Goal: Information Seeking & Learning: Find specific page/section

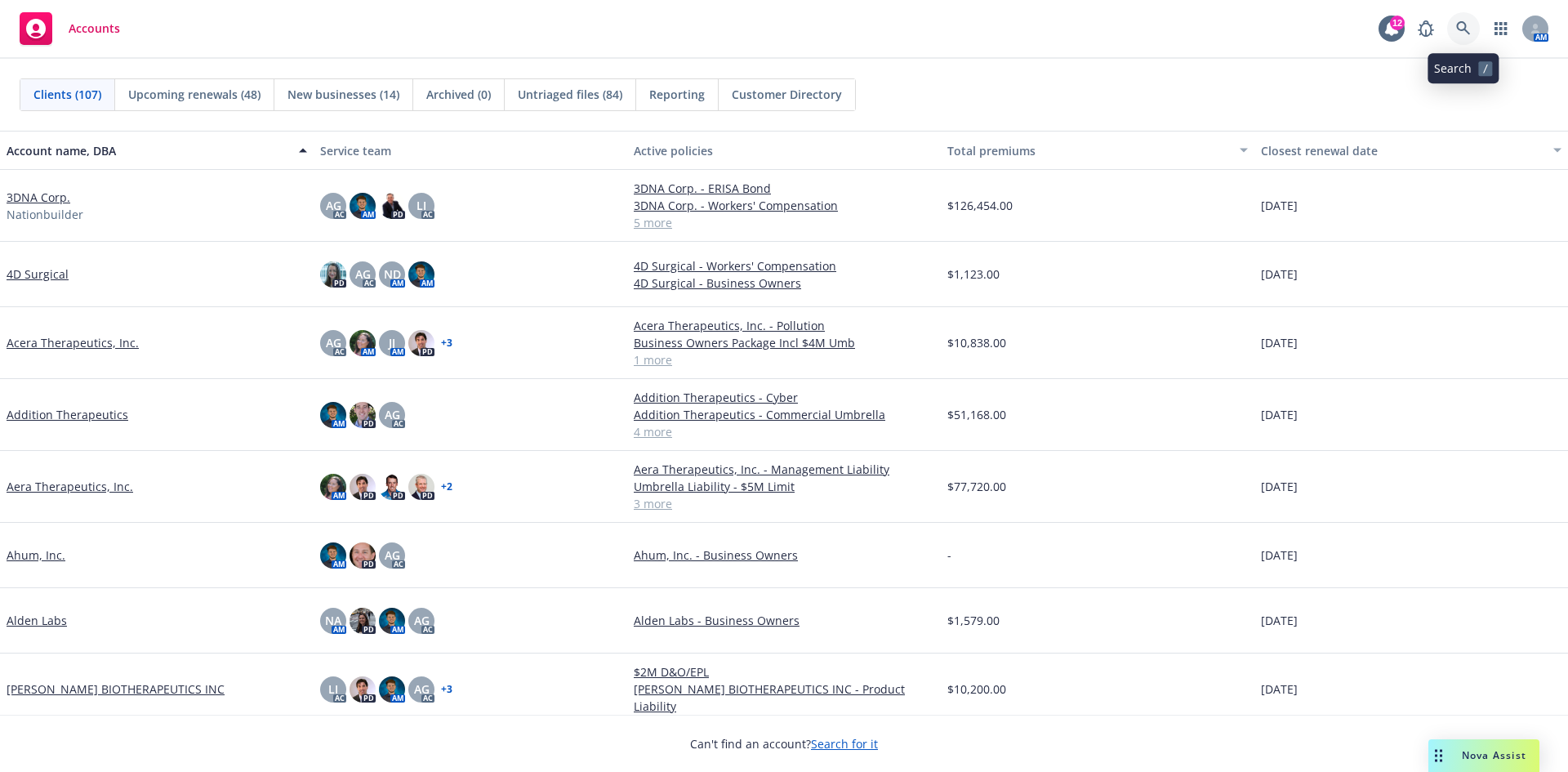
click at [1463, 23] on icon at bounding box center [1463, 28] width 14 height 14
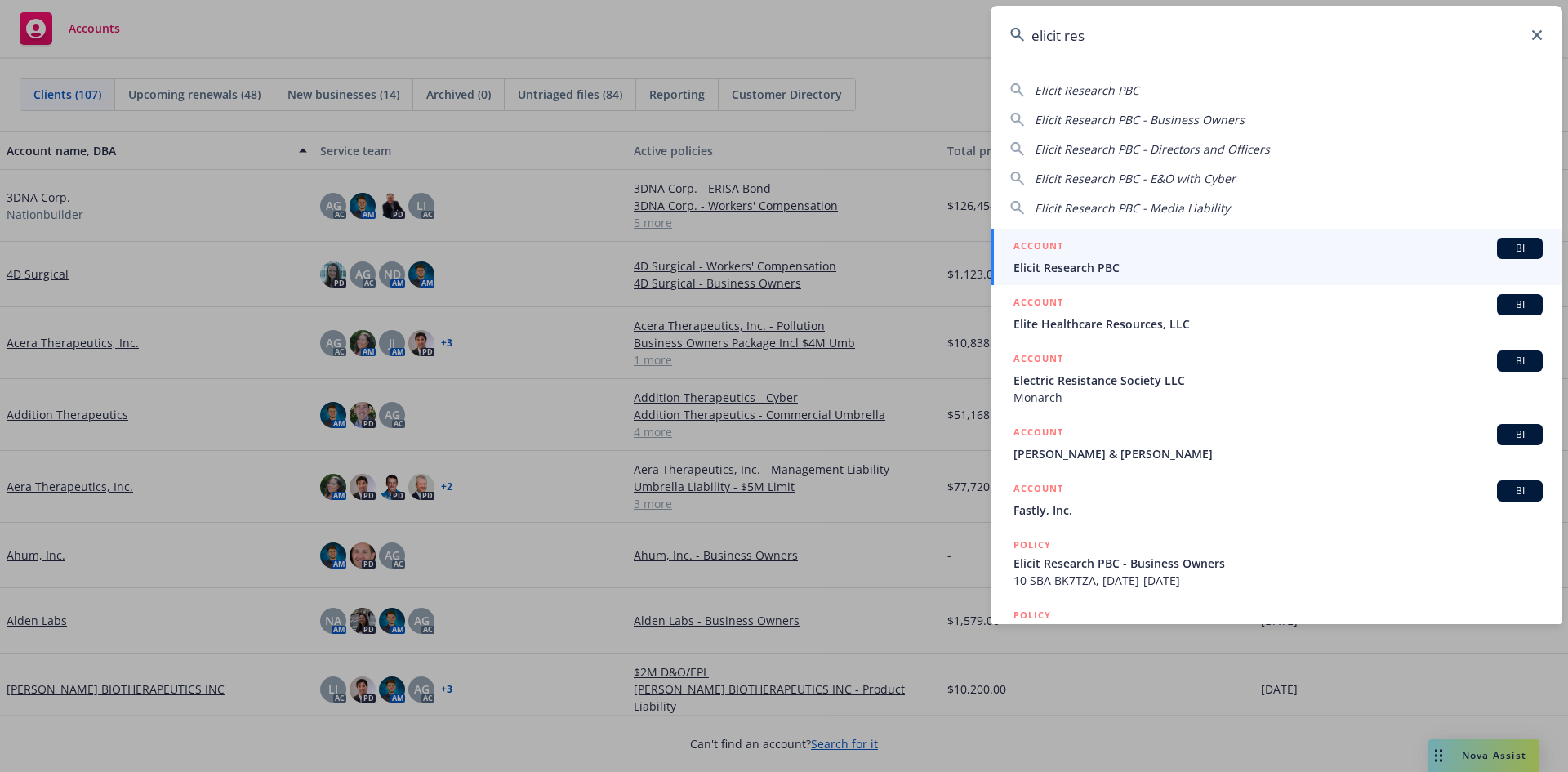
type input "elicit res"
click at [1350, 247] on div "ACCOUNT BI" at bounding box center [1278, 248] width 530 height 22
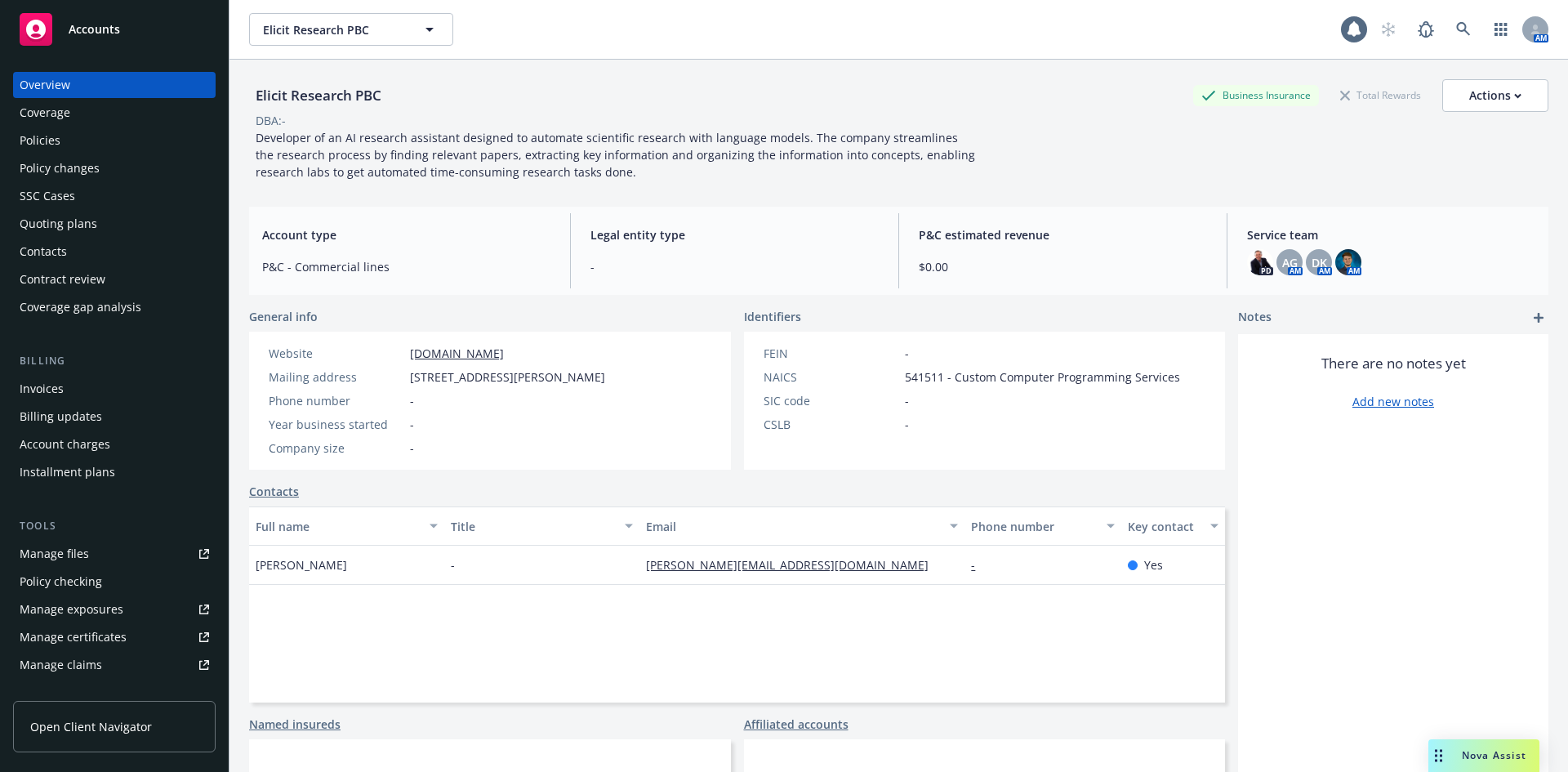
click at [56, 141] on div "Policies" at bounding box center [40, 141] width 41 height 26
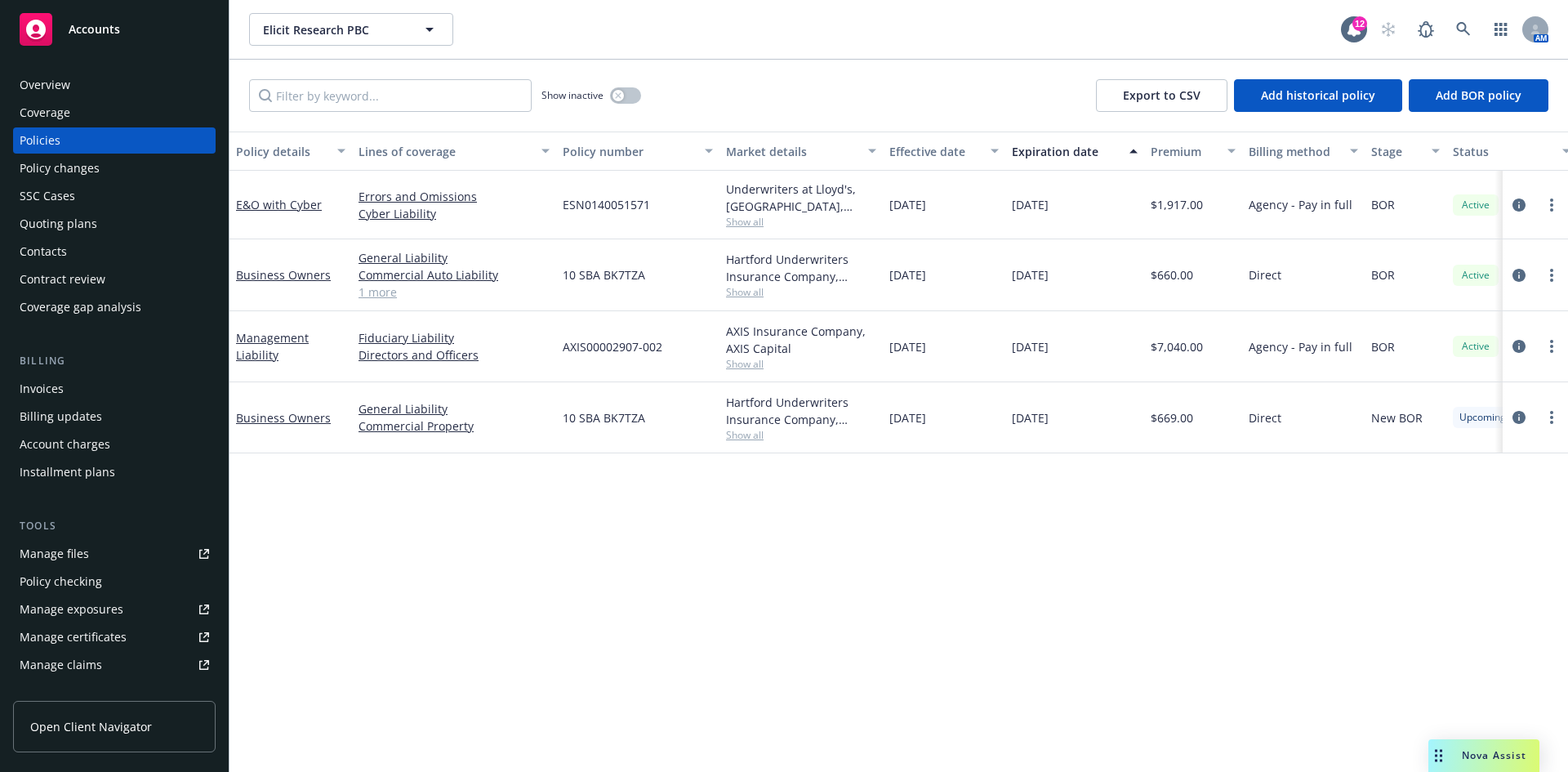
click at [568, 209] on span "ESN0140051571" at bounding box center [607, 204] width 88 height 17
click at [569, 208] on span "ESN0140051571" at bounding box center [607, 204] width 88 height 17
click at [571, 209] on span "ESN0140051571" at bounding box center [607, 204] width 88 height 17
copy span "ESN0140051571"
click at [275, 204] on link "E&O with Cyber" at bounding box center [279, 204] width 86 height 16
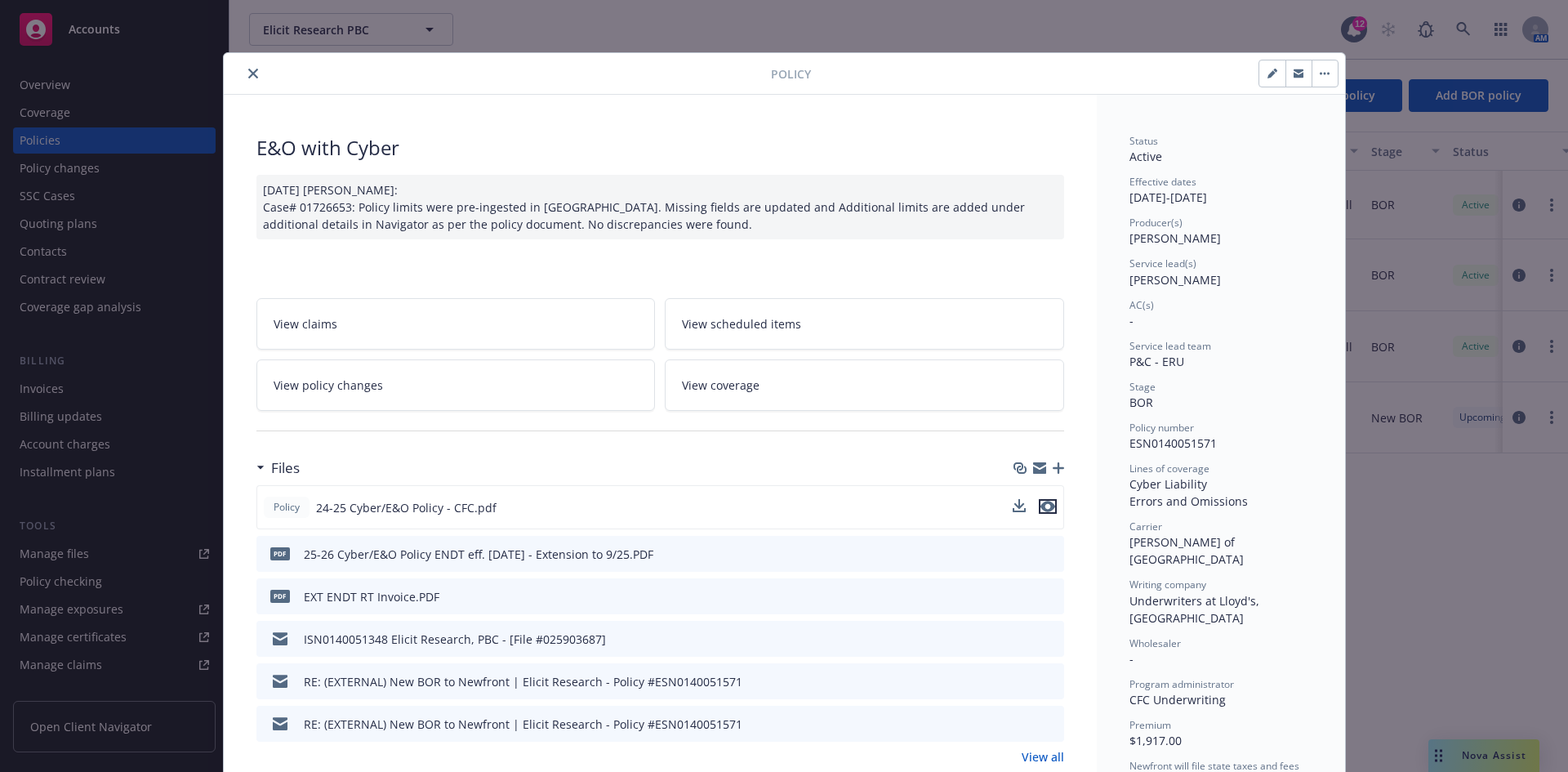
click at [1043, 505] on icon "preview file" at bounding box center [1048, 506] width 15 height 12
click at [248, 70] on icon "close" at bounding box center [253, 74] width 10 height 10
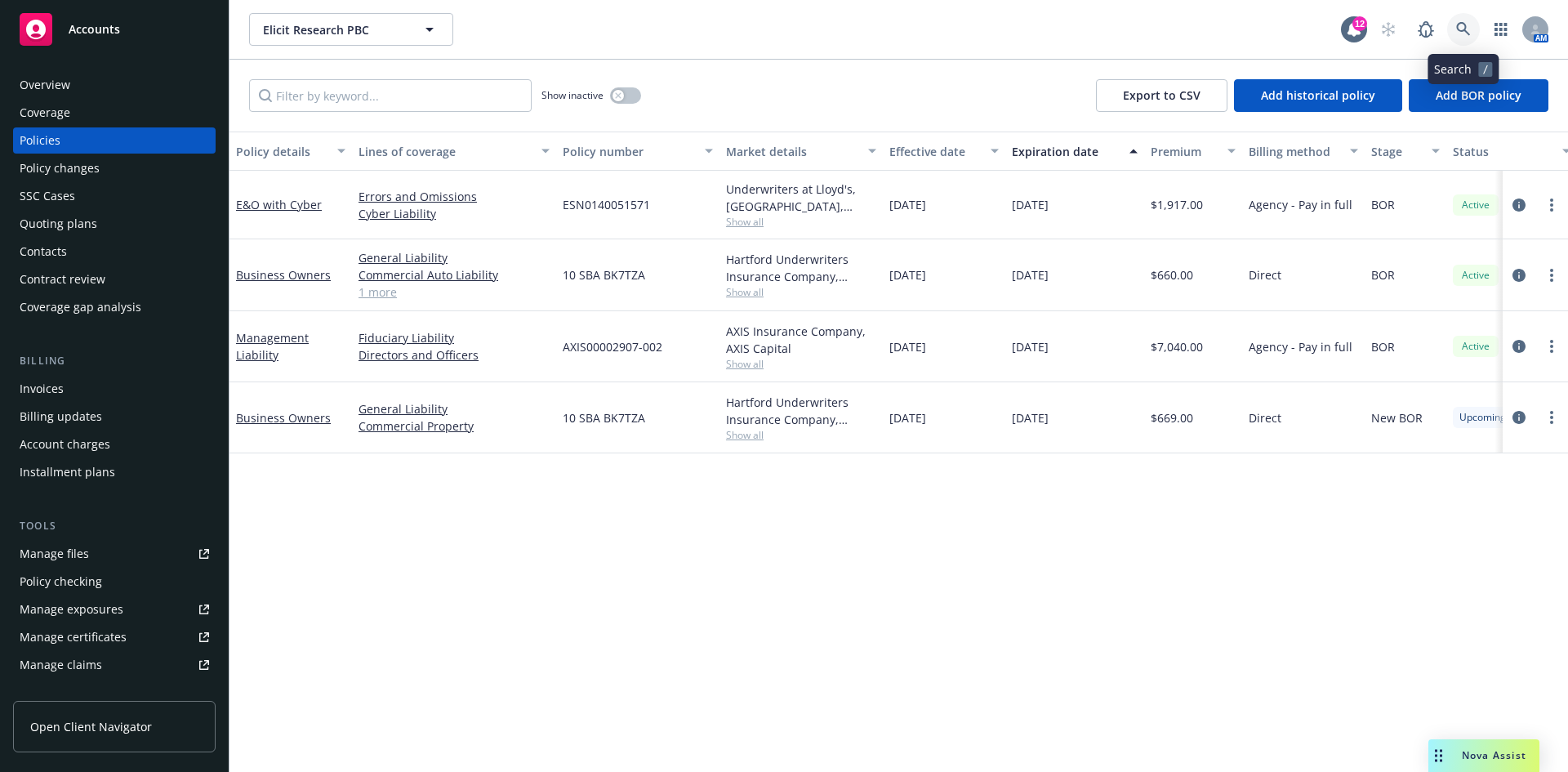
click at [1461, 32] on icon at bounding box center [1464, 30] width 15 height 15
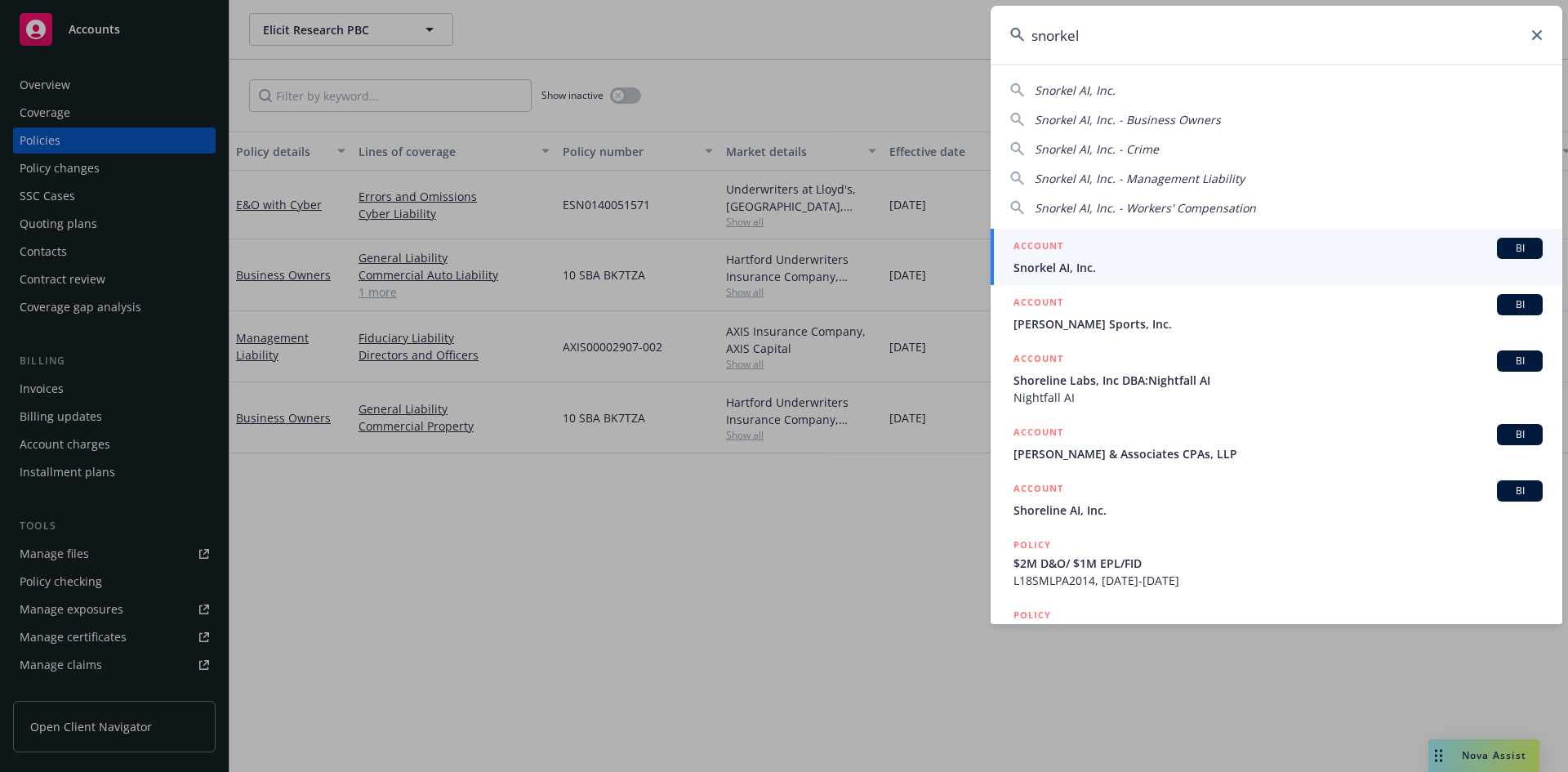
type input "snorkel"
click at [1101, 252] on div "ACCOUNT BI" at bounding box center [1278, 248] width 530 height 22
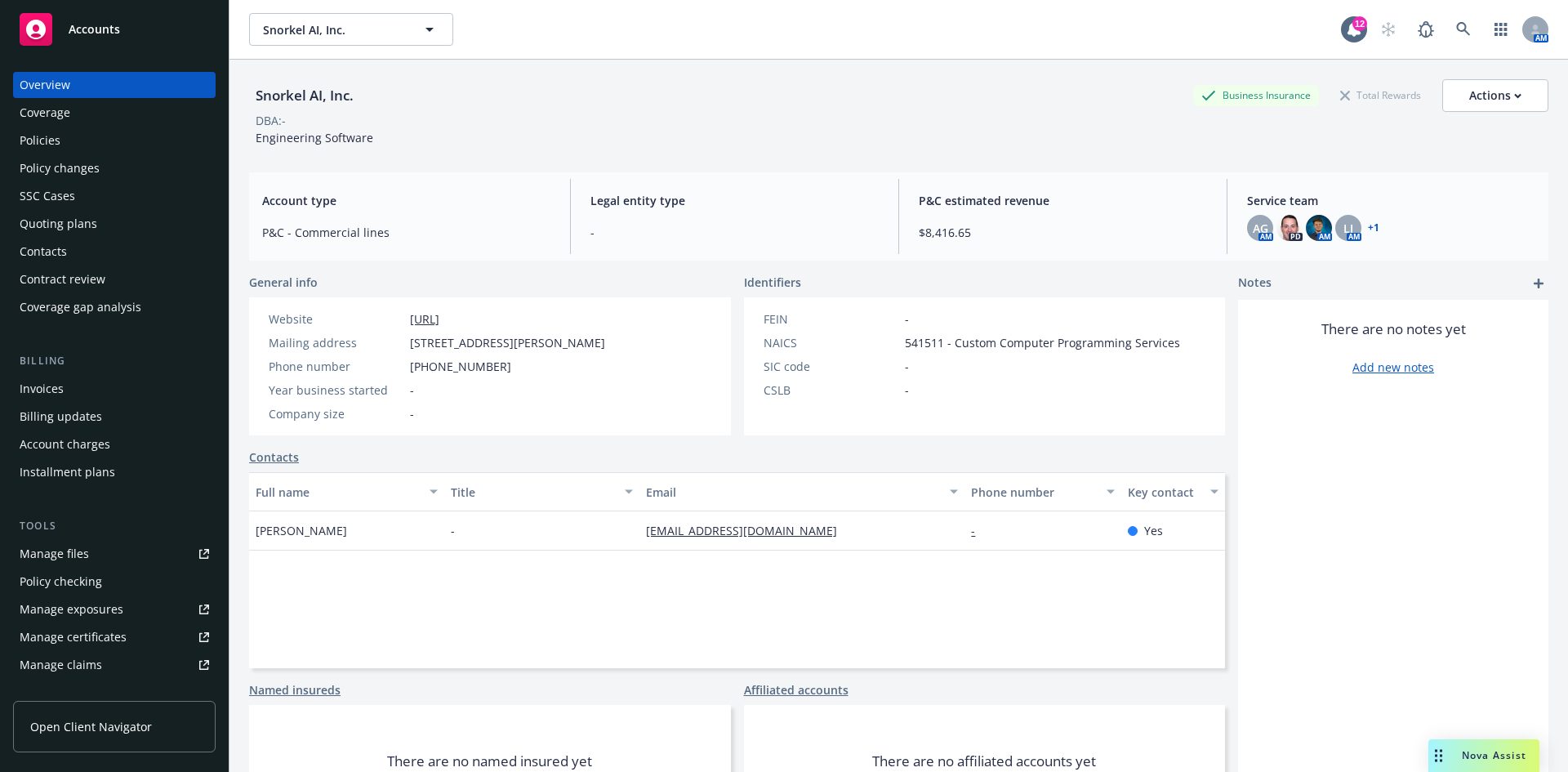
click at [150, 132] on div "Policies" at bounding box center [114, 141] width 189 height 26
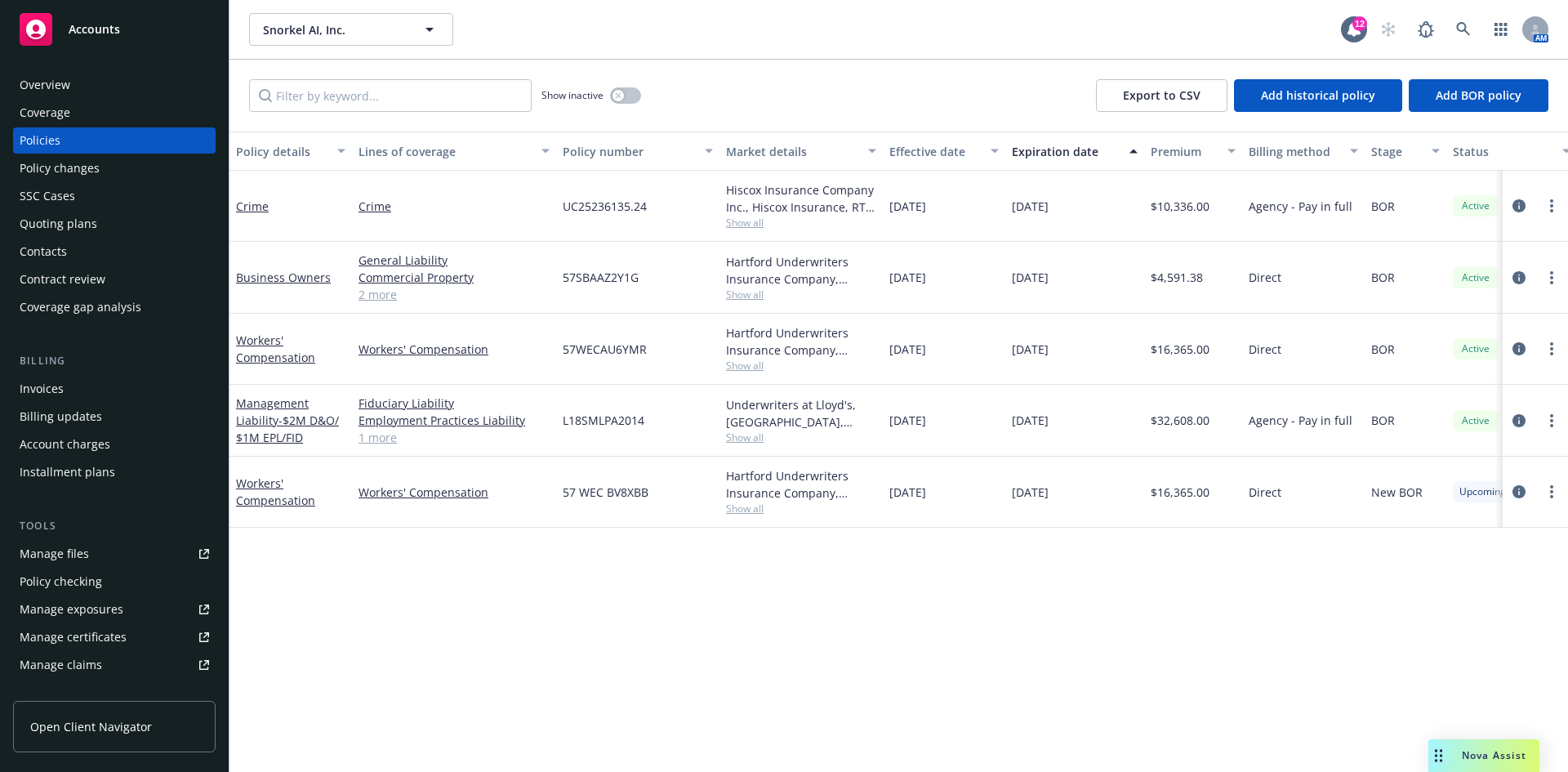
click at [594, 284] on span "57SBAAZ2Y1G" at bounding box center [601, 277] width 76 height 17
click at [594, 283] on span "57SBAAZ2Y1G" at bounding box center [601, 277] width 76 height 17
copy span "57SBAAZ2Y1G"
click at [287, 274] on link "Business Owners" at bounding box center [283, 277] width 95 height 16
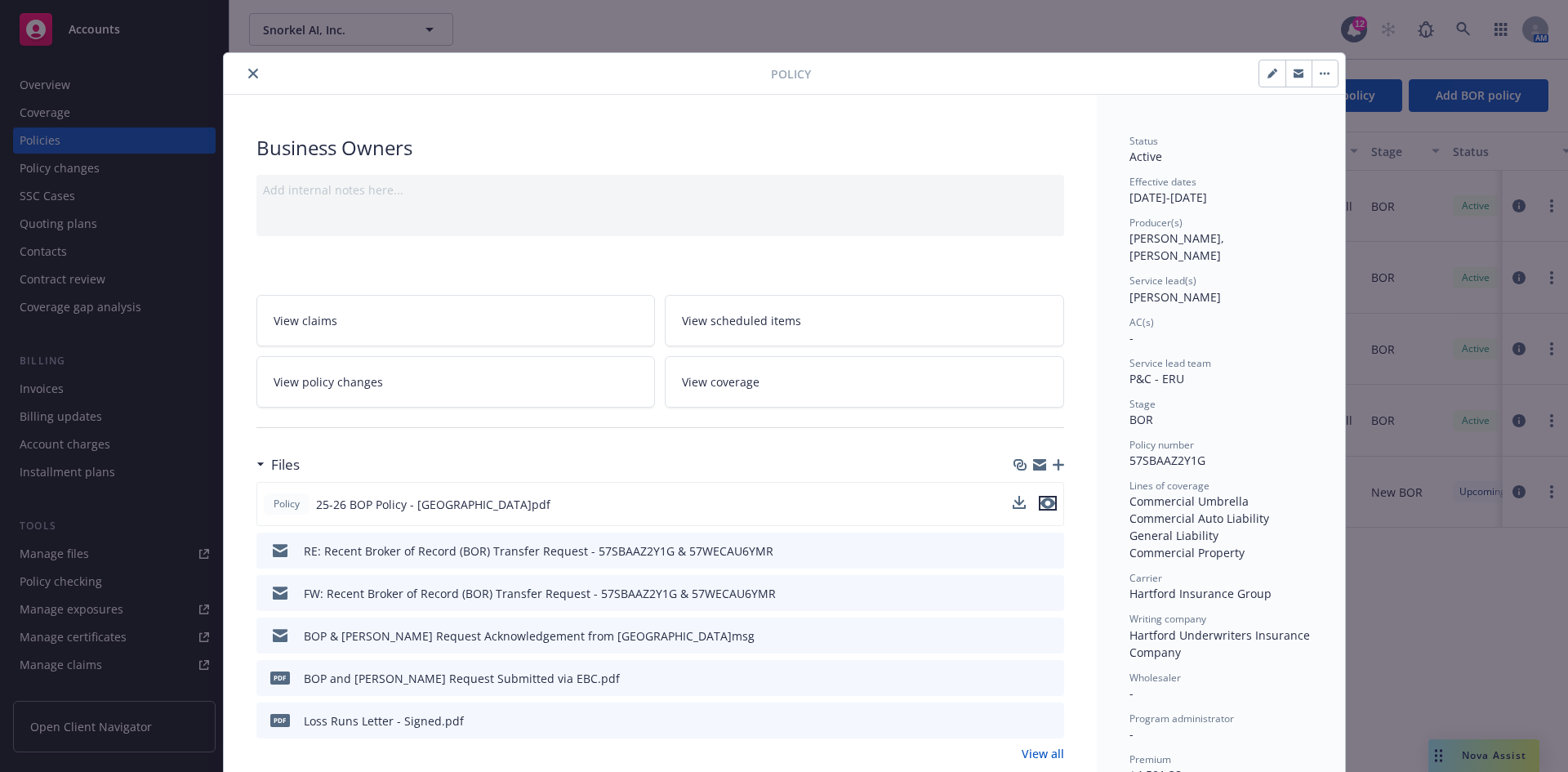
click at [1041, 505] on icon "preview file" at bounding box center [1048, 503] width 15 height 12
click at [243, 80] on button "close" at bounding box center [253, 74] width 20 height 20
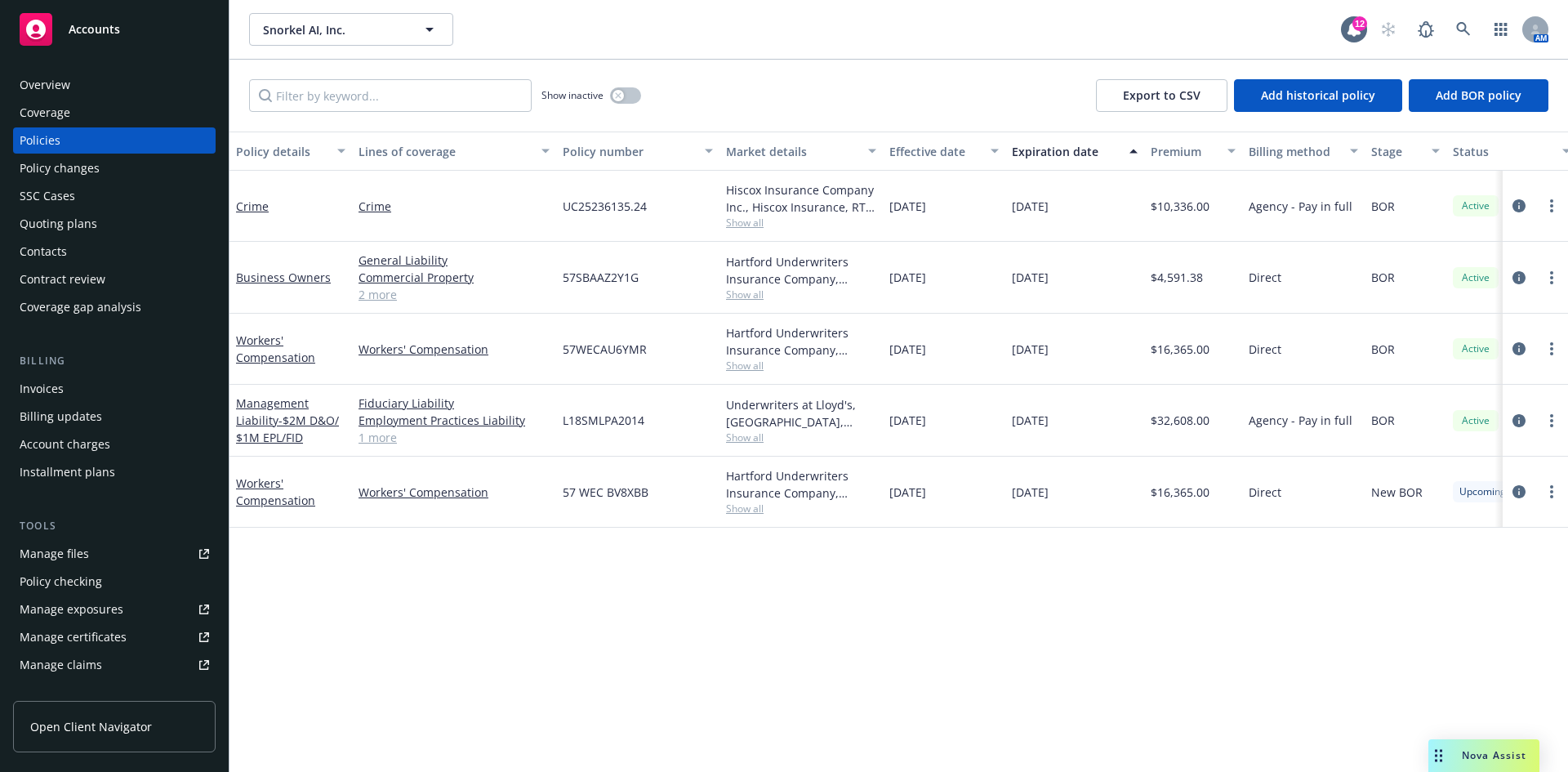
click at [755, 223] on span "Show all" at bounding box center [802, 223] width 151 height 14
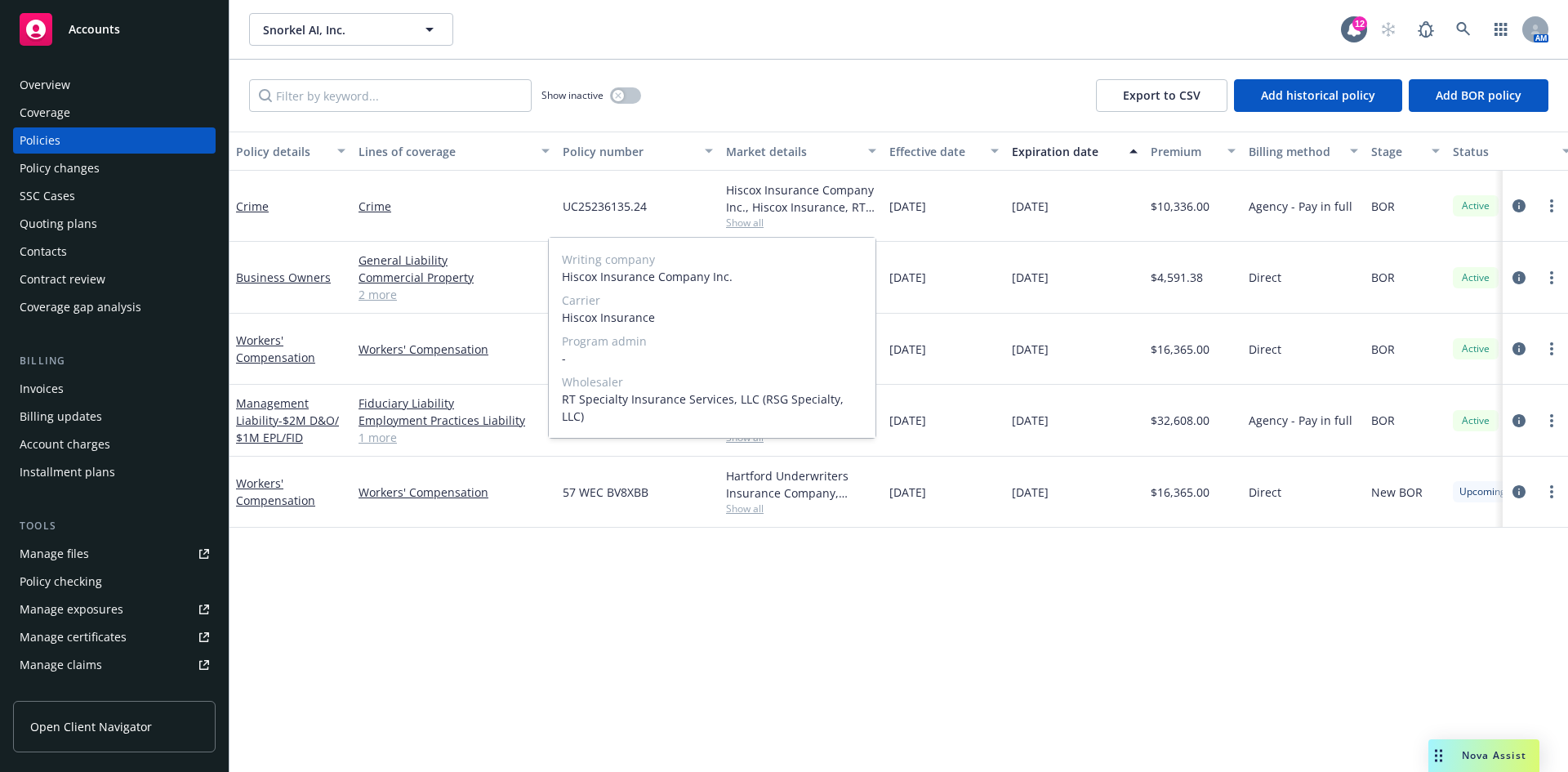
click at [755, 223] on span "Show all" at bounding box center [802, 223] width 151 height 14
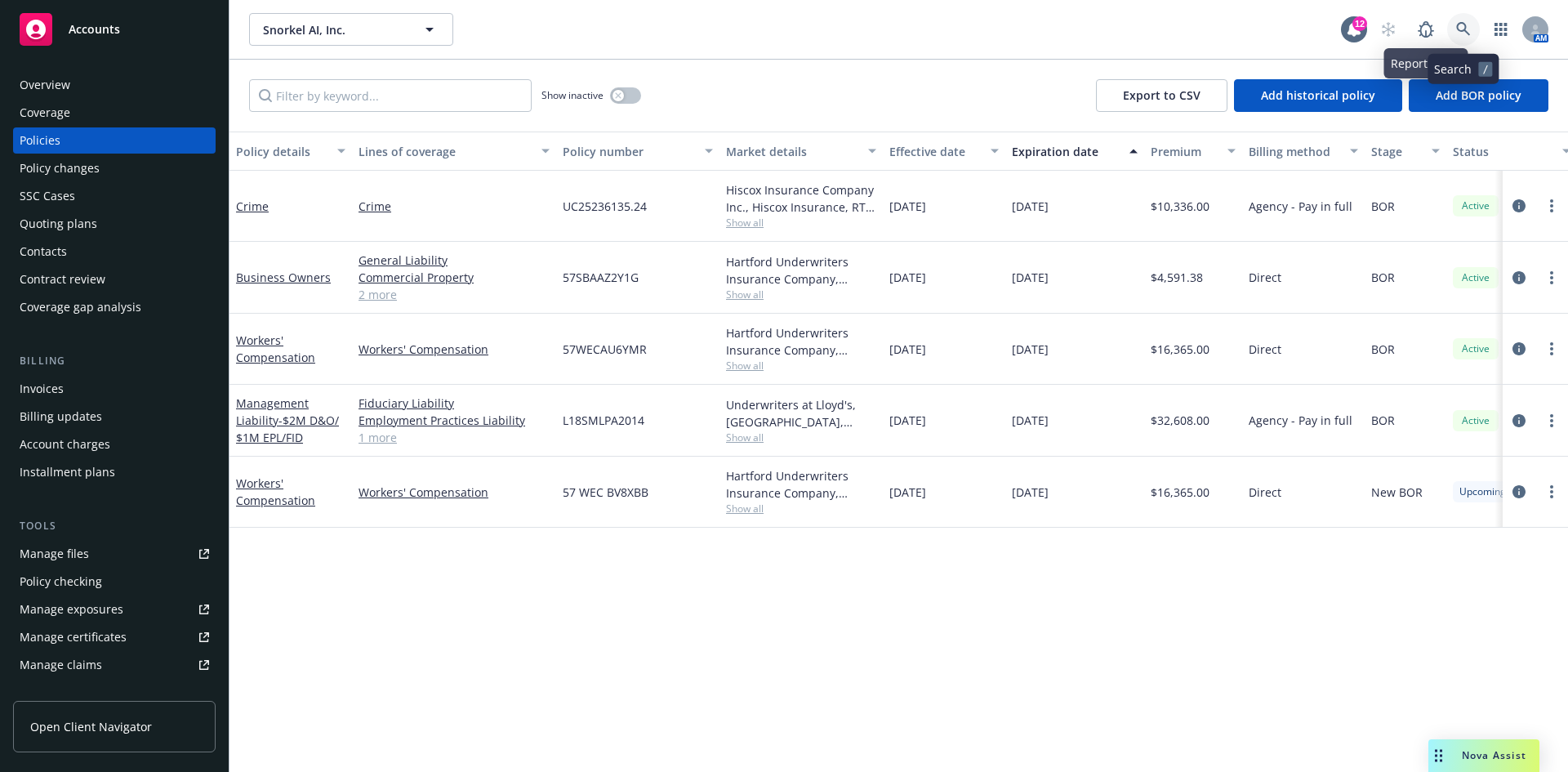
click at [1454, 23] on link at bounding box center [1463, 29] width 32 height 32
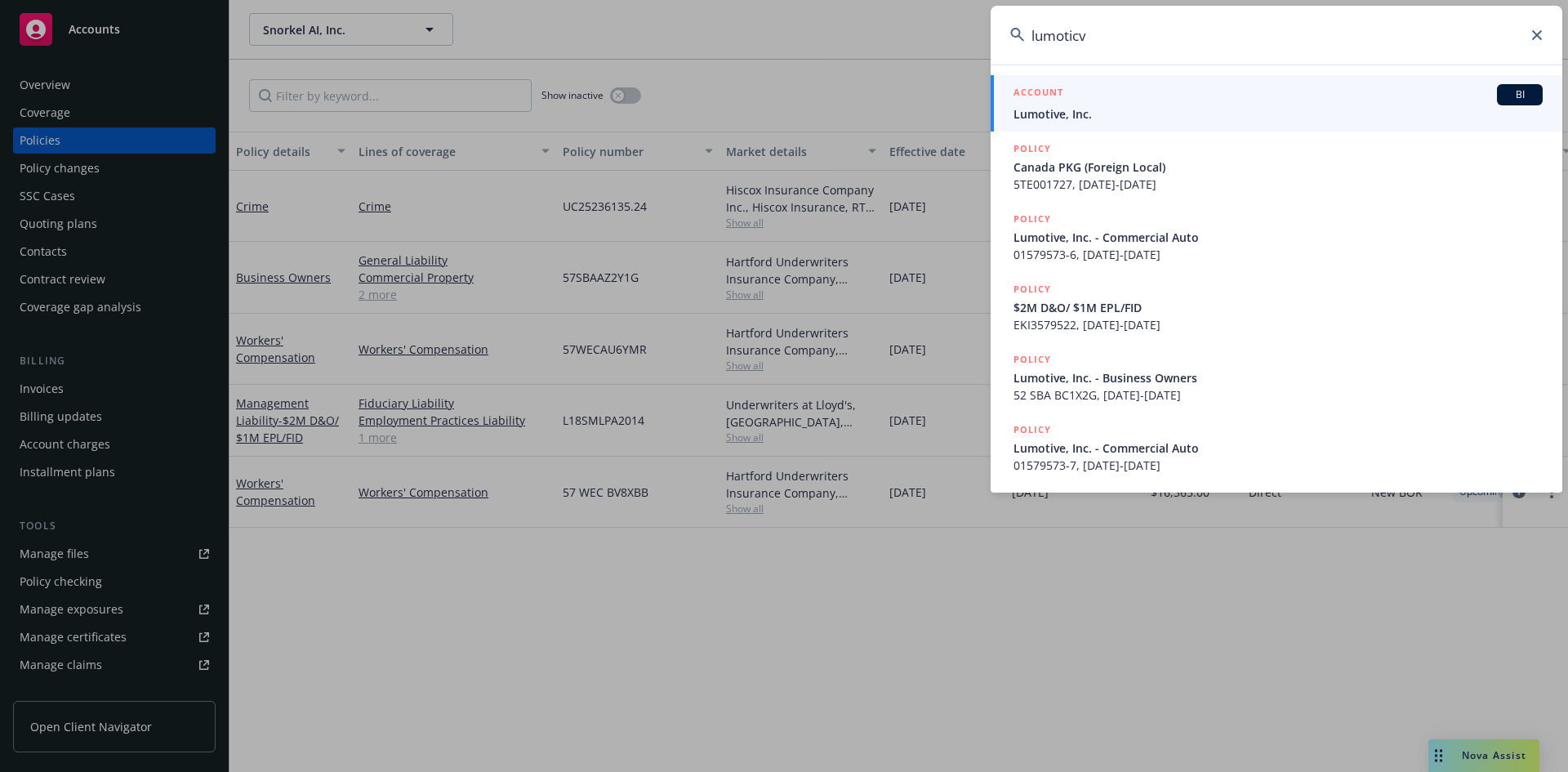
type input "lumoticv"
click at [1221, 108] on span "Lumotive, Inc." at bounding box center [1278, 113] width 530 height 17
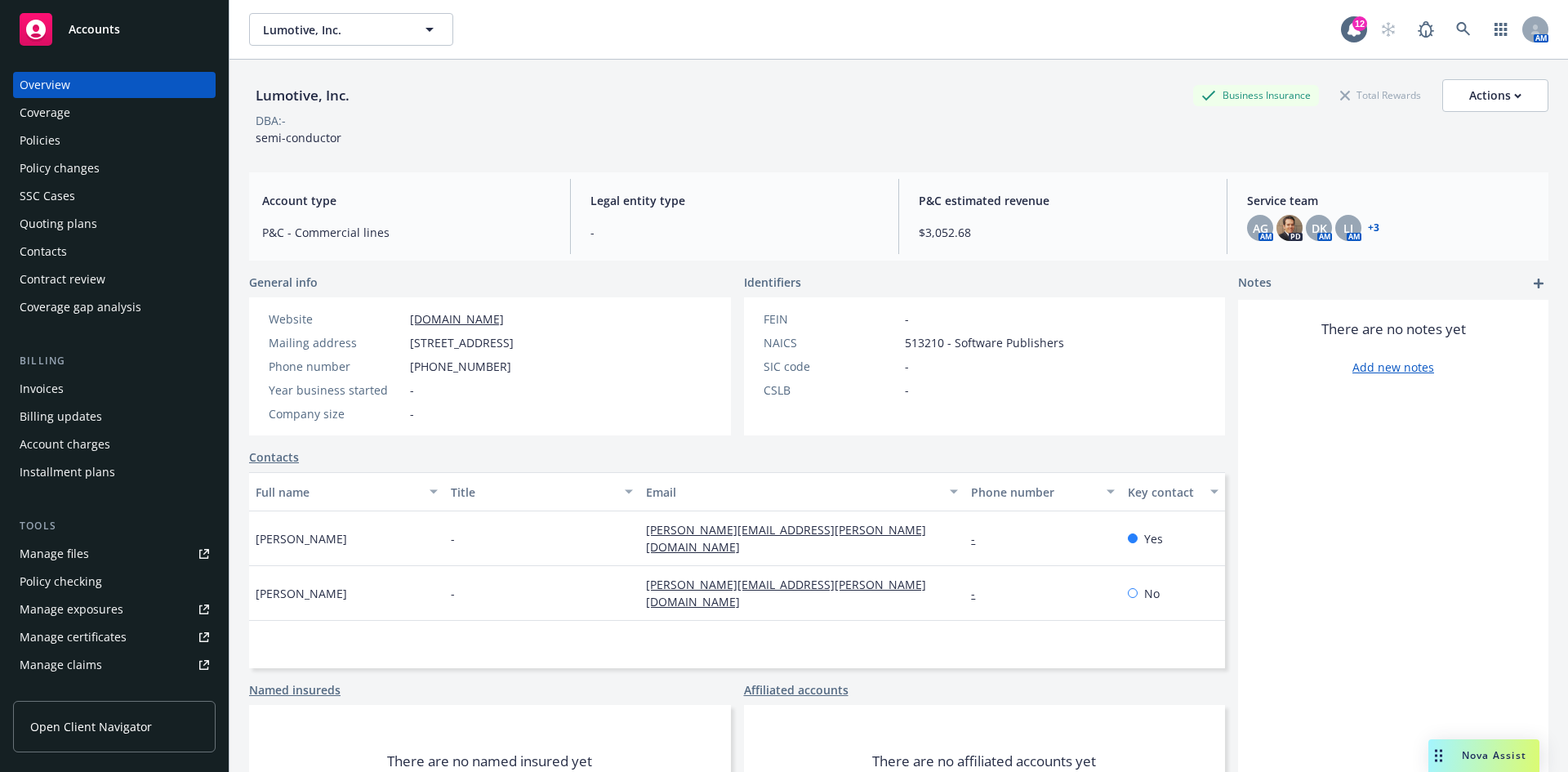
click at [127, 147] on div "Policies" at bounding box center [114, 141] width 189 height 26
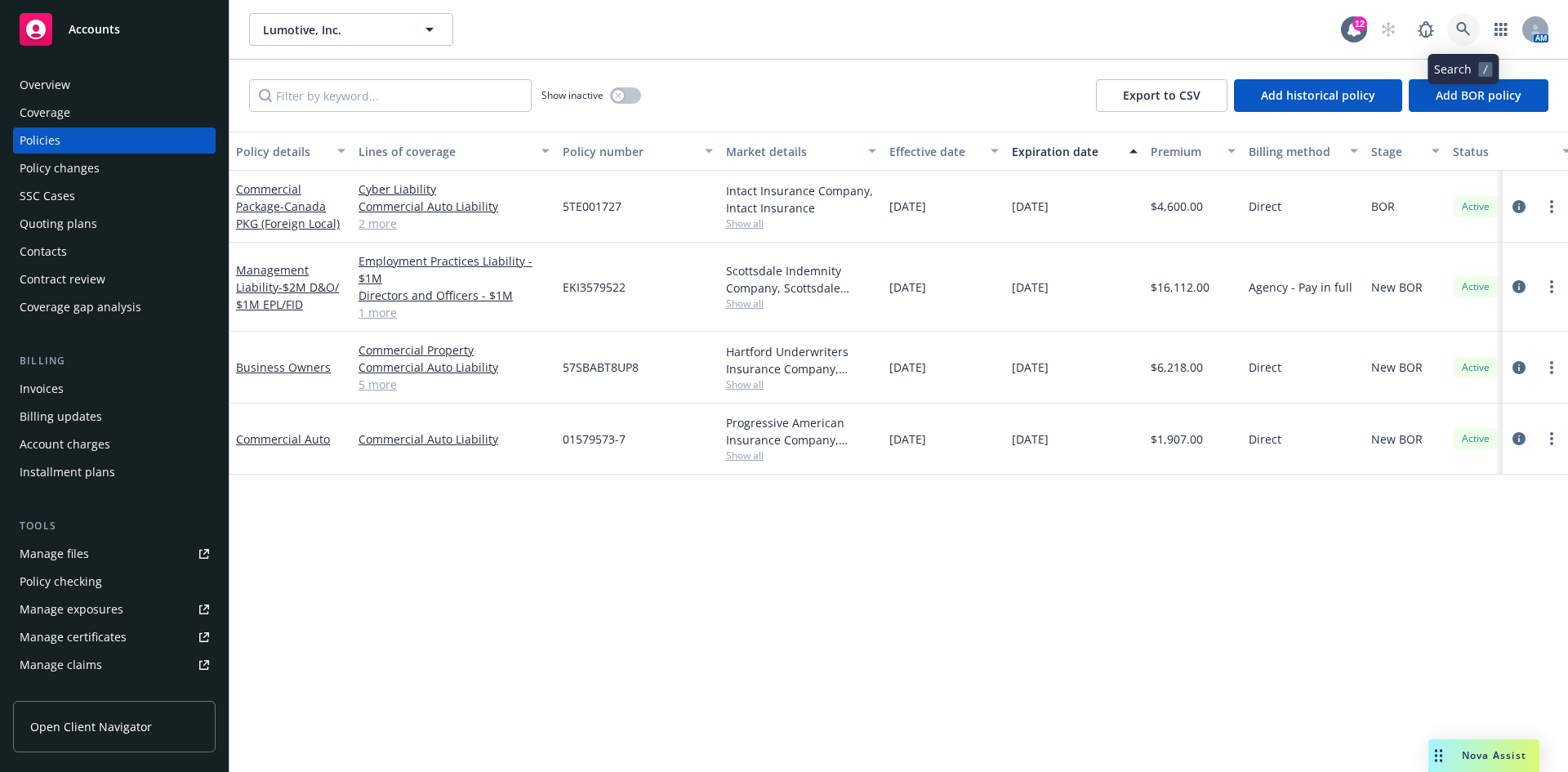
click at [1467, 15] on link at bounding box center [1463, 29] width 32 height 32
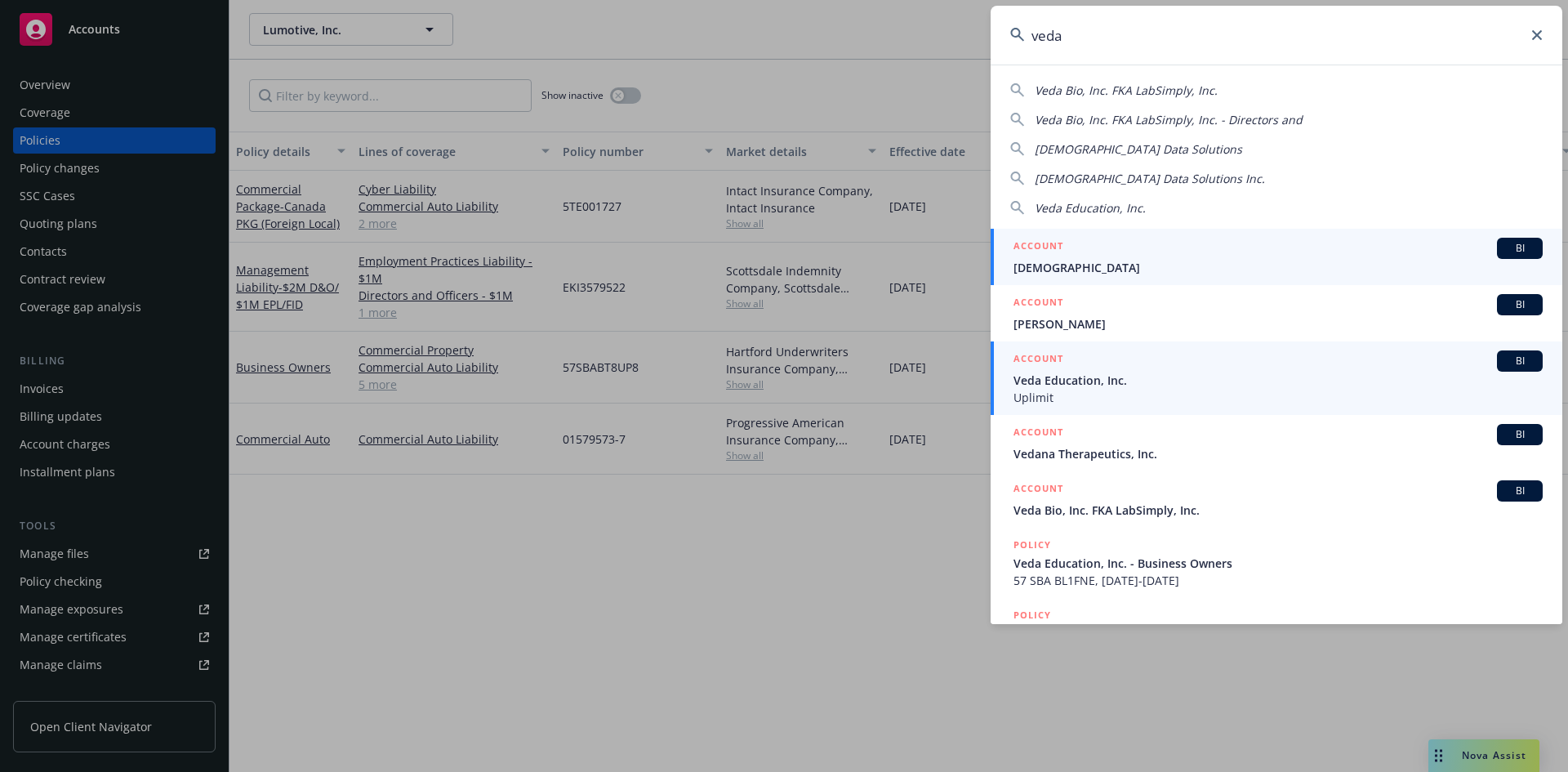
type input "veda"
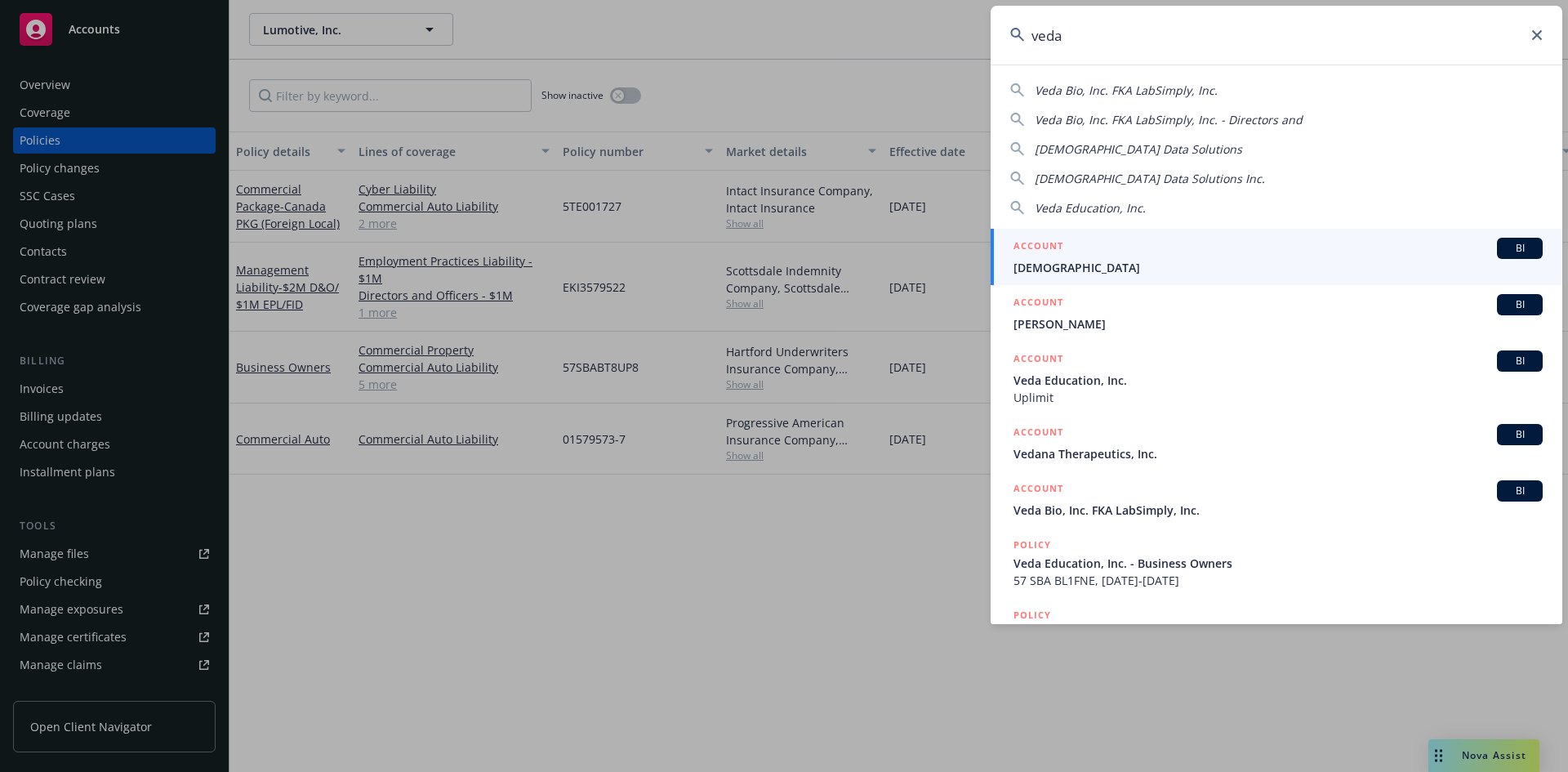
click at [1126, 393] on span "Uplimit" at bounding box center [1278, 397] width 530 height 17
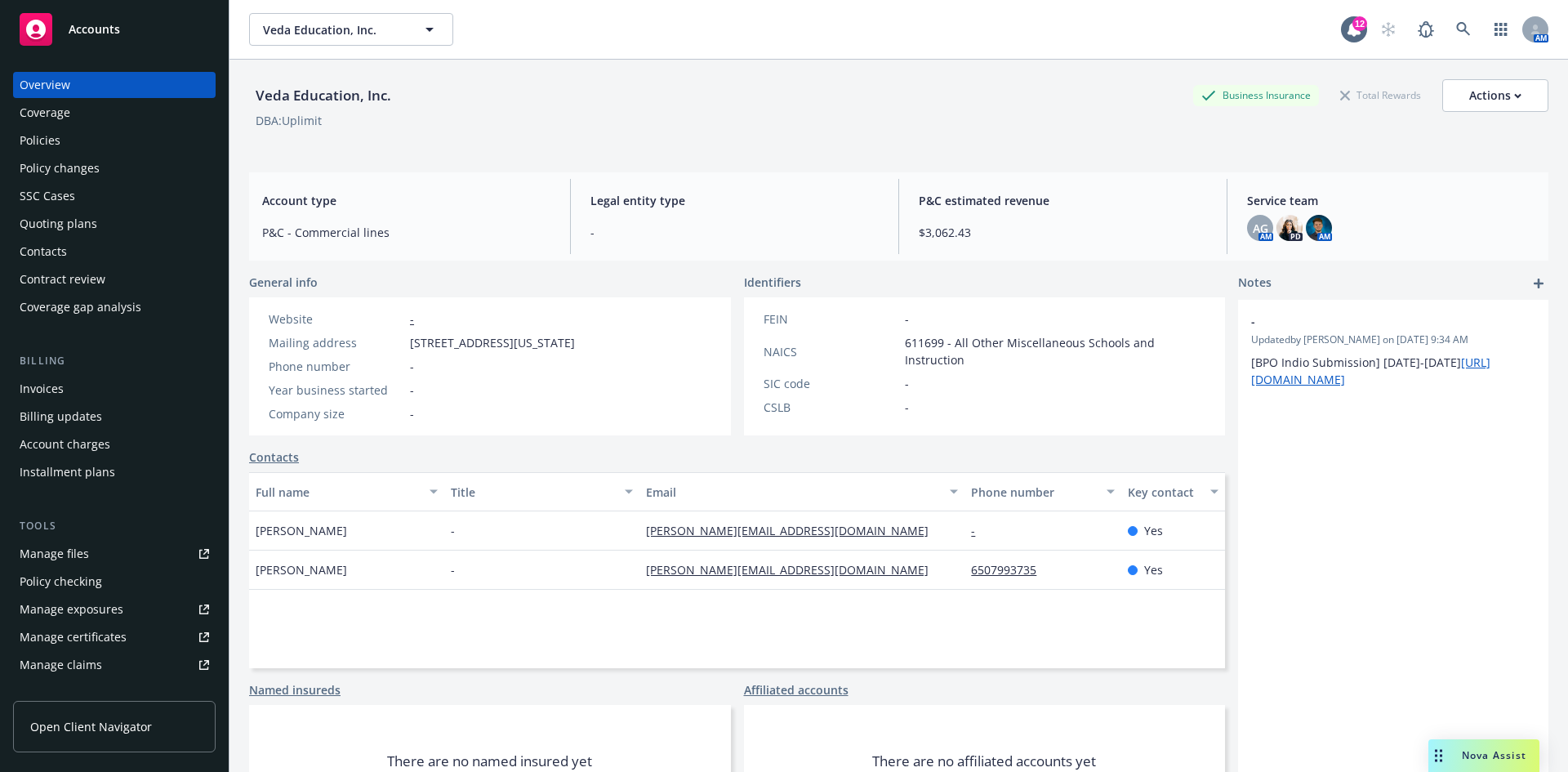
click at [104, 147] on div "Policies" at bounding box center [114, 141] width 189 height 26
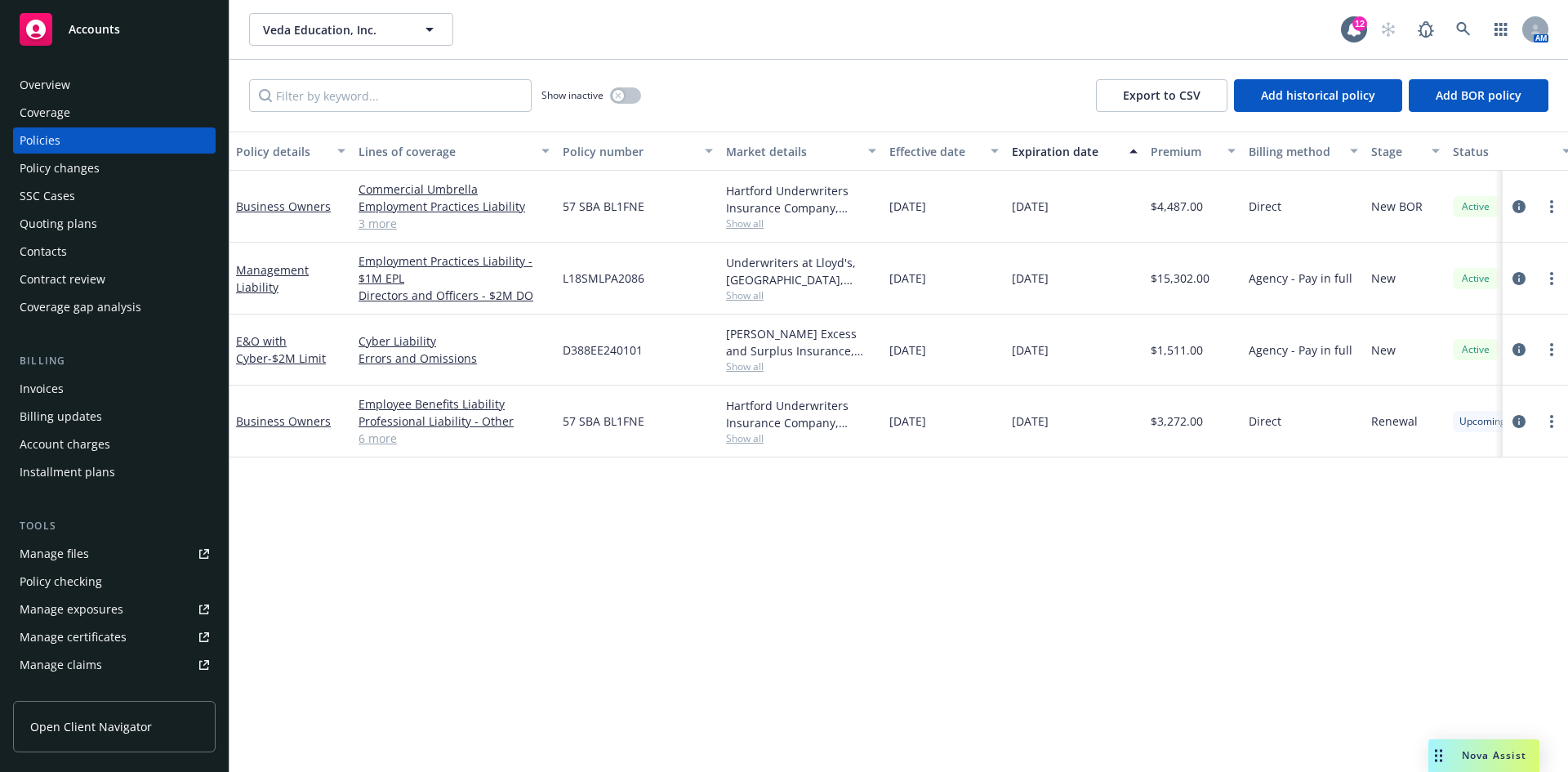
click at [97, 90] on div "Overview" at bounding box center [114, 85] width 189 height 26
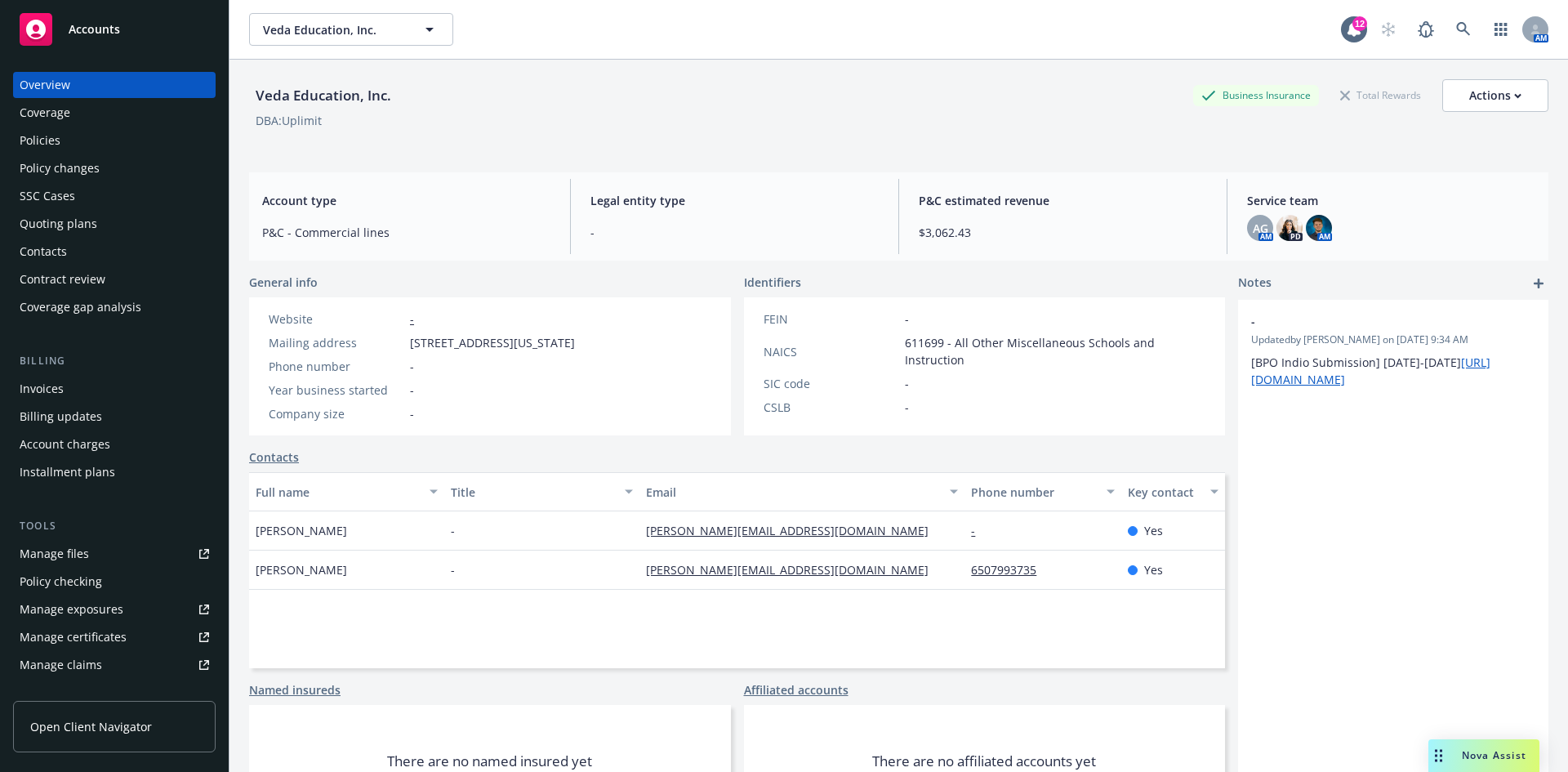
click at [59, 138] on div "Policies" at bounding box center [40, 141] width 41 height 26
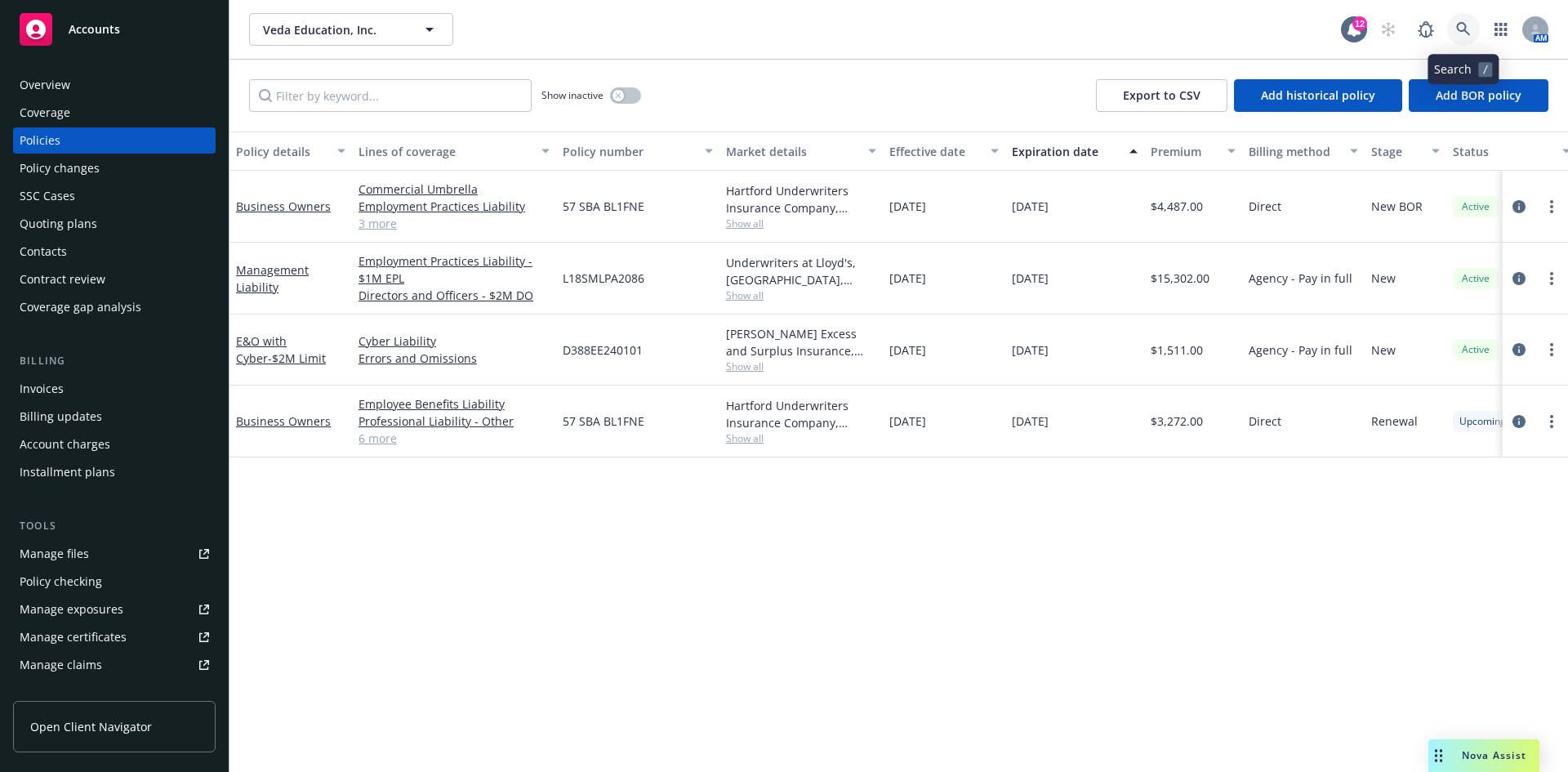
click at [1472, 27] on link at bounding box center [1463, 29] width 32 height 32
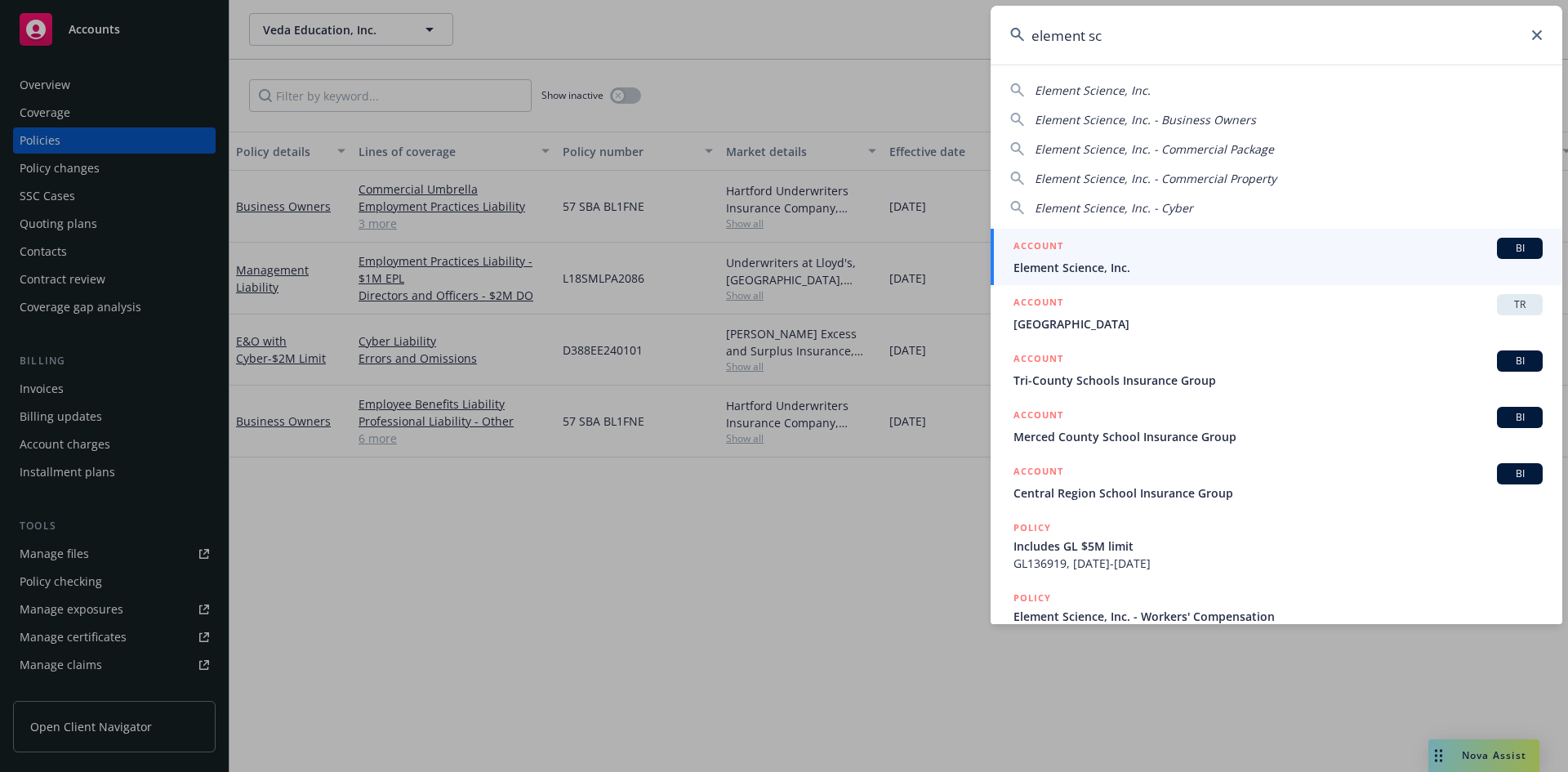
type input "element sc"
click at [1153, 261] on span "Element Science, Inc." at bounding box center [1278, 267] width 530 height 17
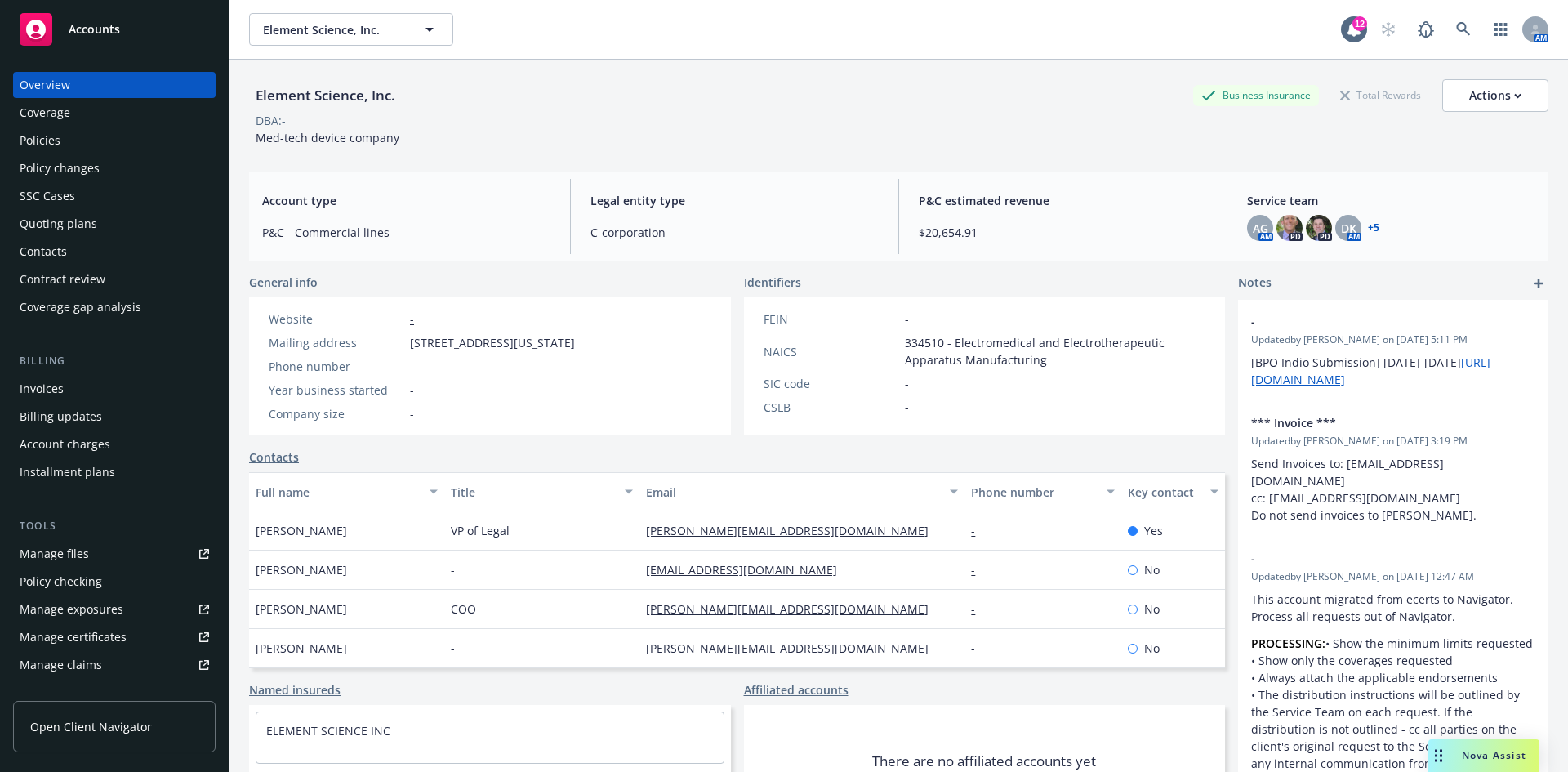
click at [74, 139] on div "Policies" at bounding box center [114, 141] width 189 height 26
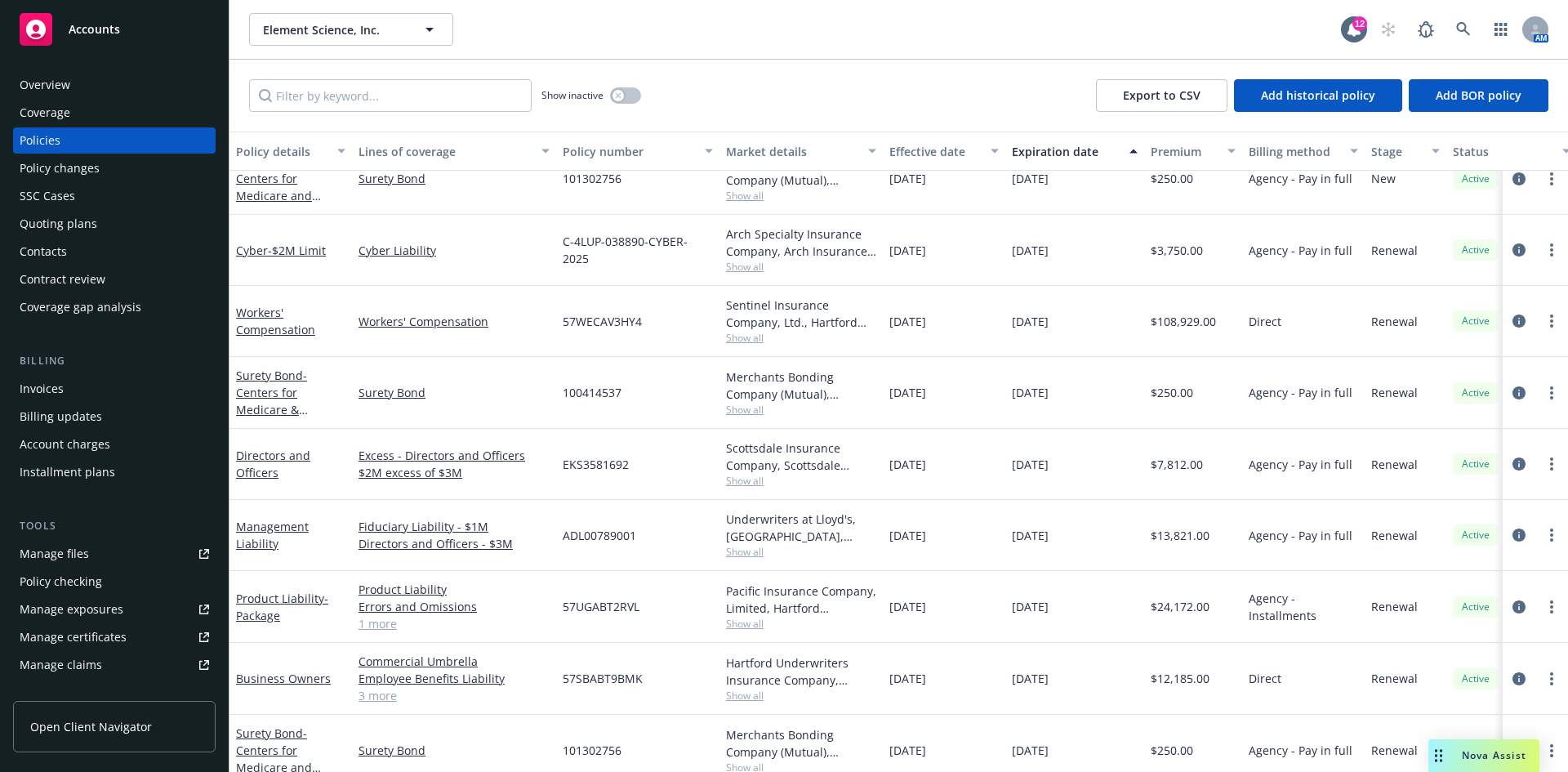
scroll to position [55, 0]
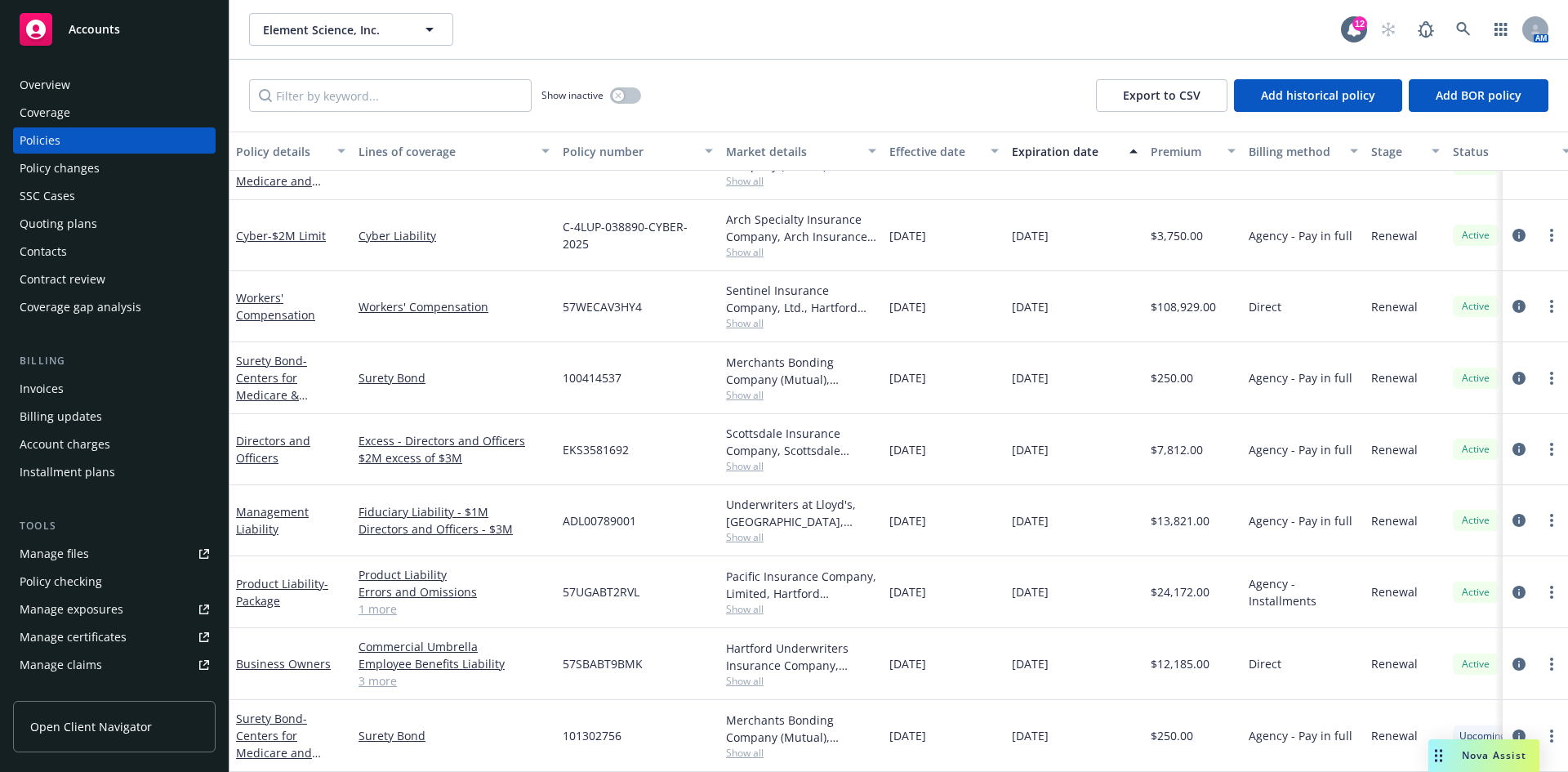
click at [381, 672] on link "3 more" at bounding box center [453, 680] width 191 height 17
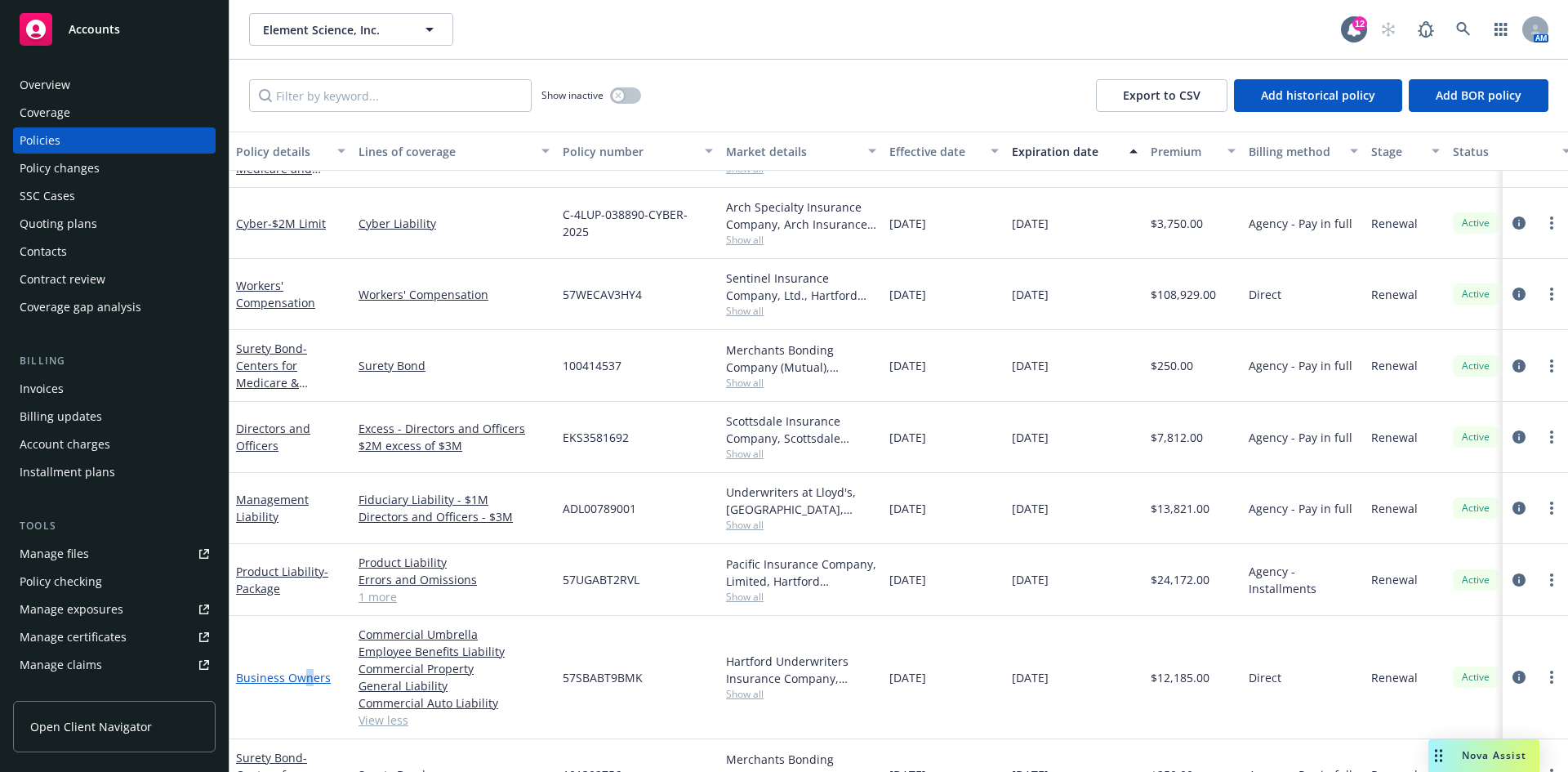
click at [307, 678] on link "Business Owners" at bounding box center [283, 677] width 95 height 16
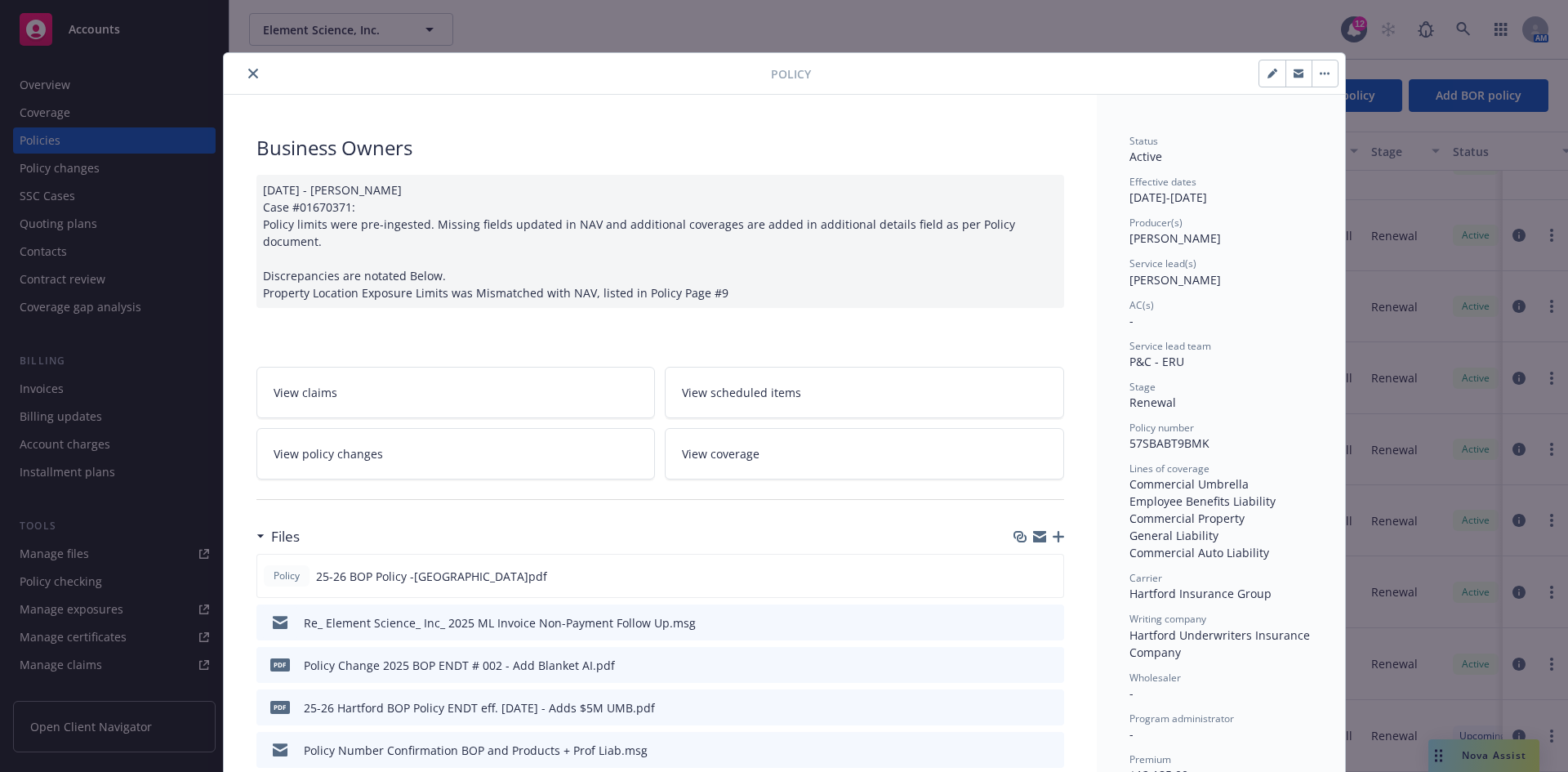
click at [252, 73] on button "close" at bounding box center [253, 74] width 20 height 20
